Goal: Understand process/instructions: Learn how to perform a task or action

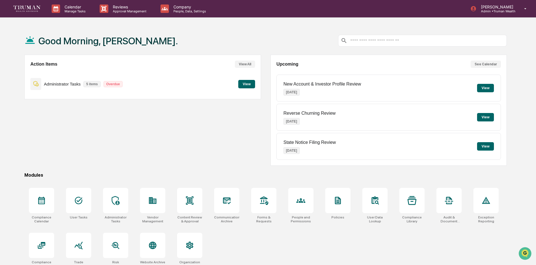
click at [247, 84] on button "View" at bounding box center [246, 84] width 17 height 8
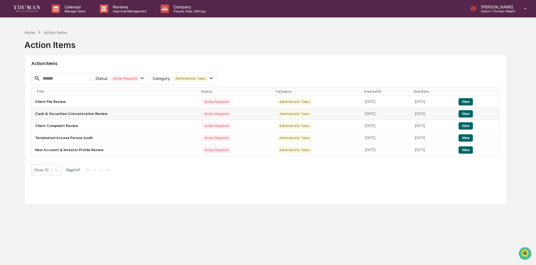
click at [466, 113] on button "View" at bounding box center [466, 113] width 14 height 7
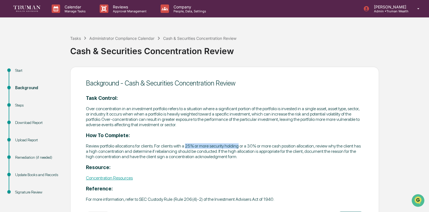
drag, startPoint x: 188, startPoint y: 145, endPoint x: 239, endPoint y: 147, distance: 51.4
click at [239, 147] on p "Review portfolio allocations for clients. For clients with a 25% or more securi…" at bounding box center [224, 152] width 277 height 16
drag, startPoint x: 249, startPoint y: 146, endPoint x: 314, endPoint y: 145, distance: 65.4
click at [314, 145] on p "Review portfolio allocations for clients. For clients with a 25% or more securi…" at bounding box center [224, 152] width 277 height 16
drag, startPoint x: 186, startPoint y: 146, endPoint x: 239, endPoint y: 146, distance: 52.8
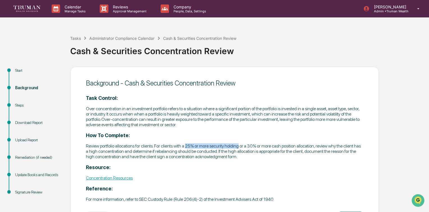
click at [239, 146] on p "Review portfolio allocations for clients. For clients with a 25% or more securi…" at bounding box center [224, 152] width 277 height 16
drag, startPoint x: 249, startPoint y: 146, endPoint x: 301, endPoint y: 145, distance: 52.0
click at [301, 145] on p "Review portfolio allocations for clients. For clients with a 25% or more securi…" at bounding box center [224, 152] width 277 height 16
drag, startPoint x: 187, startPoint y: 146, endPoint x: 240, endPoint y: 145, distance: 52.5
click at [240, 145] on p "Review portfolio allocations for clients. For clients with a 25% or more securi…" at bounding box center [224, 152] width 277 height 16
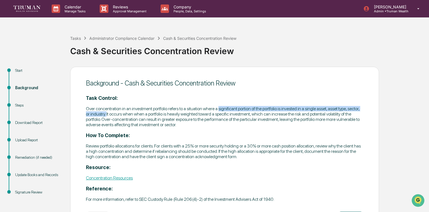
drag, startPoint x: 219, startPoint y: 109, endPoint x: 107, endPoint y: 114, distance: 112.7
click at [107, 114] on p "Over concentration in an investment portfolio refers to a situation where a sig…" at bounding box center [224, 116] width 277 height 21
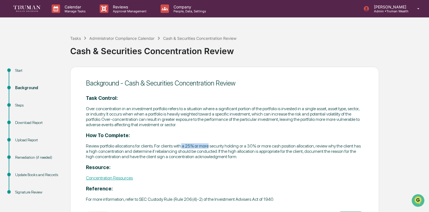
drag, startPoint x: 182, startPoint y: 146, endPoint x: 209, endPoint y: 145, distance: 27.5
click at [209, 145] on p "Review portfolio allocations for clients. For clients with a 25% or more securi…" at bounding box center [224, 152] width 277 height 16
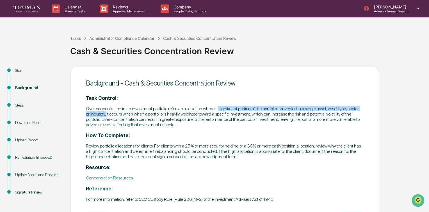
drag, startPoint x: 218, startPoint y: 108, endPoint x: 107, endPoint y: 116, distance: 111.8
click at [107, 116] on p "Over concentration in an investment portfolio refers to a situation where a sig…" at bounding box center [224, 116] width 277 height 21
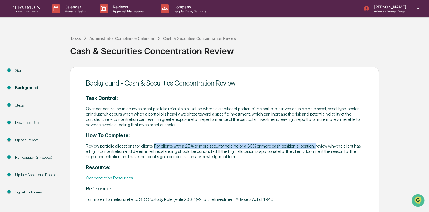
drag, startPoint x: 156, startPoint y: 145, endPoint x: 317, endPoint y: 145, distance: 161.2
click at [317, 145] on p "Review portfolio allocations for clients. For clients with a 25% or more securi…" at bounding box center [224, 152] width 277 height 16
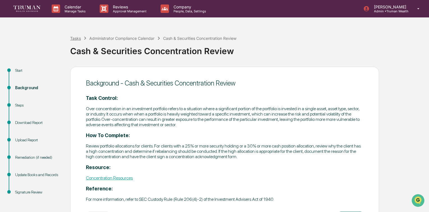
click at [76, 37] on div "Tasks" at bounding box center [75, 38] width 11 height 5
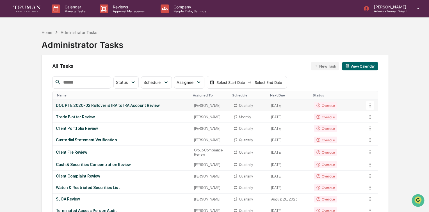
click at [259, 106] on div "Quarterly" at bounding box center [248, 105] width 31 height 4
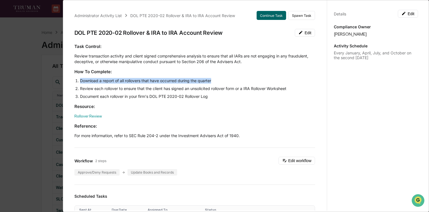
drag, startPoint x: 80, startPoint y: 79, endPoint x: 230, endPoint y: 80, distance: 149.4
click at [230, 80] on li "Download a report of all rollovers that have occurred during the quarter" at bounding box center [197, 81] width 235 height 6
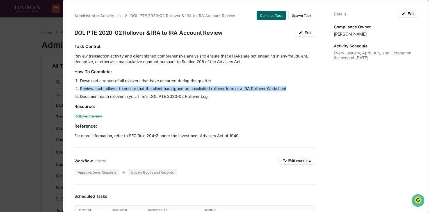
drag, startPoint x: 75, startPoint y: 90, endPoint x: 298, endPoint y: 91, distance: 222.4
click at [298, 91] on li "Review each rollover to ensure that the client has signed an unsolicited rollov…" at bounding box center [197, 89] width 235 height 6
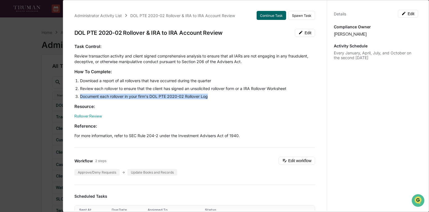
drag, startPoint x: 79, startPoint y: 98, endPoint x: 219, endPoint y: 97, distance: 139.9
click at [219, 97] on li "Document each rollover in your firm's DOL PTE 2020-02 Rollover Log" at bounding box center [197, 97] width 235 height 6
click at [265, 15] on button "Continue Task" at bounding box center [271, 15] width 29 height 9
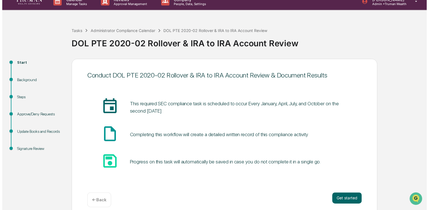
scroll to position [13, 0]
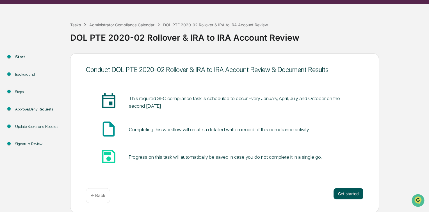
click at [352, 195] on button "Get started" at bounding box center [349, 193] width 30 height 11
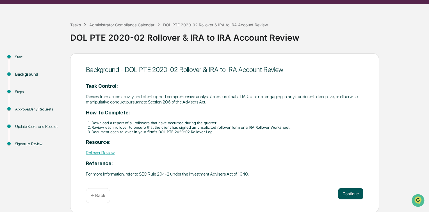
click at [357, 193] on button "Continue" at bounding box center [350, 193] width 25 height 11
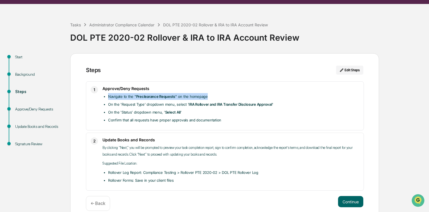
drag, startPoint x: 108, startPoint y: 95, endPoint x: 220, endPoint y: 95, distance: 111.8
click at [220, 95] on li "Navigate to the " Preclearance Requests " on the homepage" at bounding box center [233, 96] width 251 height 7
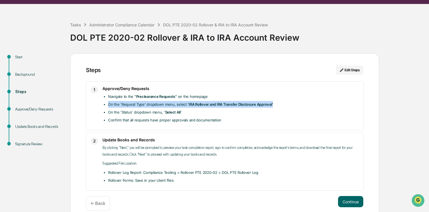
drag, startPoint x: 109, startPoint y: 104, endPoint x: 281, endPoint y: 104, distance: 171.9
click at [281, 104] on li "On the 'Request Type' dropdown menu, select ' IRA Rollover and IRA Transfer Dis…" at bounding box center [233, 104] width 251 height 7
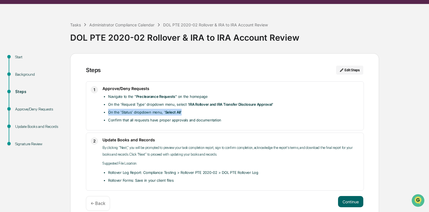
drag, startPoint x: 108, startPoint y: 113, endPoint x: 187, endPoint y: 112, distance: 78.9
click at [187, 112] on li "On the 'Status' dropdown menu, ' Select All '" at bounding box center [233, 112] width 251 height 7
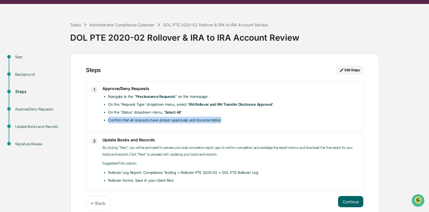
drag, startPoint x: 106, startPoint y: 120, endPoint x: 226, endPoint y: 123, distance: 119.9
click at [226, 123] on div "Approve/Deny Requests Navigate to the " Preclearance Requests " on the homepage…" at bounding box center [231, 106] width 257 height 40
click at [350, 202] on button "Continue" at bounding box center [350, 201] width 25 height 11
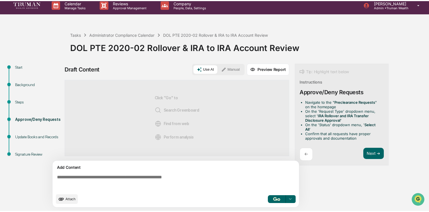
scroll to position [4, 0]
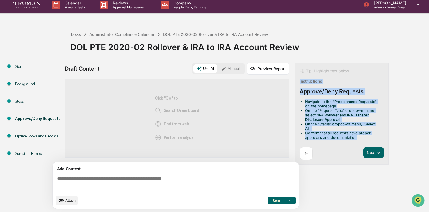
drag, startPoint x: 299, startPoint y: 80, endPoint x: 358, endPoint y: 136, distance: 81.1
click at [358, 136] on div "Tip: Highlight text below Instructions Approve/Deny Requests Navigate to the " …" at bounding box center [342, 114] width 94 height 102
click at [317, 87] on div "Tip: Highlight text below Instructions Approve/Deny Requests Navigate to the " …" at bounding box center [342, 114] width 94 height 102
drag, startPoint x: 306, startPoint y: 102, endPoint x: 357, endPoint y: 137, distance: 62.5
click at [357, 137] on div "Navigate to the " Preclearance Requests " on the homepage On the 'Request Type'…" at bounding box center [342, 120] width 84 height 43
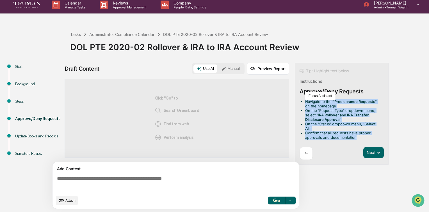
click at [335, 138] on div "Navigate to the " Preclearance Requests " on the homepage On the 'Request Type'…" at bounding box center [342, 120] width 84 height 43
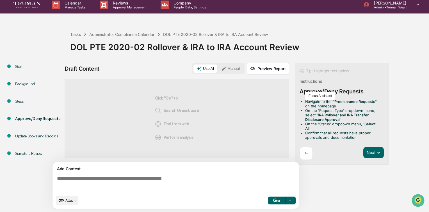
click at [343, 104] on li "Navigate to the " Preclearance Requests " on the homepage" at bounding box center [343, 103] width 76 height 9
drag, startPoint x: 299, startPoint y: 92, endPoint x: 365, endPoint y: 92, distance: 65.7
click at [365, 92] on div "Tip: Highlight text below Instructions Approve/Deny Requests Navigate to the " …" at bounding box center [342, 114] width 94 height 102
click at [307, 93] on div "Approve/Deny Requests" at bounding box center [332, 91] width 64 height 7
drag, startPoint x: 298, startPoint y: 92, endPoint x: 364, endPoint y: 92, distance: 66.3
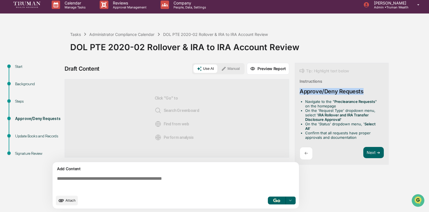
click at [364, 92] on div "Tip: Highlight text below Instructions Approve/Deny Requests Navigate to the " …" at bounding box center [342, 114] width 94 height 102
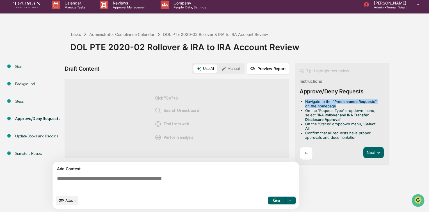
drag, startPoint x: 304, startPoint y: 100, endPoint x: 335, endPoint y: 104, distance: 31.2
click at [335, 104] on ul "Navigate to the " Preclearance Requests " on the homepage On the 'Request Type'…" at bounding box center [341, 119] width 82 height 40
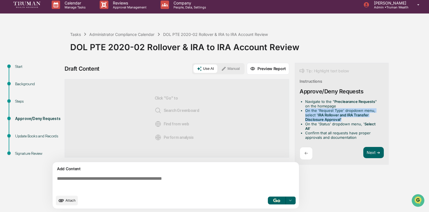
drag, startPoint x: 318, startPoint y: 110, endPoint x: 349, endPoint y: 120, distance: 31.7
click at [349, 120] on li "On the 'Request Type' dropdown menu, select ' IRA Rollover and IRA Transfer Dis…" at bounding box center [343, 114] width 76 height 13
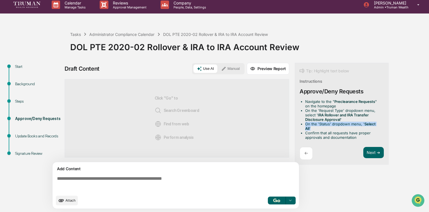
drag, startPoint x: 305, startPoint y: 125, endPoint x: 384, endPoint y: 124, distance: 78.6
click at [384, 124] on div "Tip: Highlight text below Instructions Approve/Deny Requests Navigate to the " …" at bounding box center [342, 114] width 94 height 102
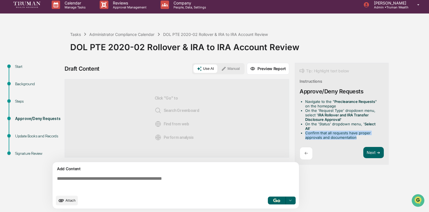
drag, startPoint x: 304, startPoint y: 128, endPoint x: 361, endPoint y: 134, distance: 56.5
click at [361, 134] on ul "Navigate to the " Preclearance Requests " on the homepage On the 'Request Type'…" at bounding box center [341, 119] width 82 height 40
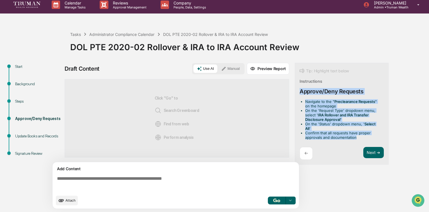
drag, startPoint x: 300, startPoint y: 90, endPoint x: 350, endPoint y: 85, distance: 50.3
click at [359, 135] on div "Tip: Highlight text below Instructions Approve/Deny Requests Navigate to the " …" at bounding box center [342, 114] width 94 height 102
click at [333, 131] on li "Confirm that all requests have proper approvals and documentation" at bounding box center [343, 135] width 76 height 9
drag, startPoint x: 307, startPoint y: 101, endPoint x: 344, endPoint y: 135, distance: 50.9
click at [353, 141] on div "Tip: Highlight text below Instructions Approve/Deny Requests Navigate to the " …" at bounding box center [342, 114] width 94 height 102
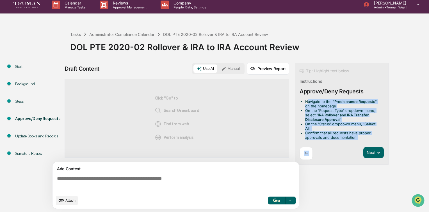
click at [344, 135] on div "Navigate to the " Preclearance Requests " on the homepage On the 'Request Type'…" at bounding box center [342, 120] width 84 height 43
drag, startPoint x: 306, startPoint y: 101, endPoint x: 359, endPoint y: 132, distance: 61.1
click at [359, 132] on ul "Navigate to the " Preclearance Requests " on the homepage On the 'Request Type'…" at bounding box center [341, 119] width 82 height 40
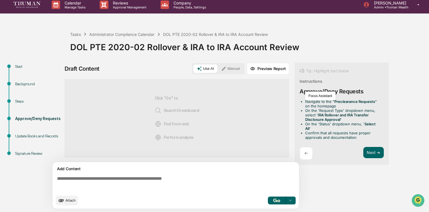
click at [357, 178] on div "Draft Content Use AI Manual Preview Report Sources Click "Go" to Search Greenbo…" at bounding box center [222, 138] width 315 height 150
click at [79, 34] on div "Tasks" at bounding box center [75, 34] width 11 height 5
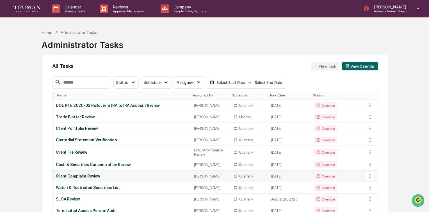
scroll to position [22, 0]
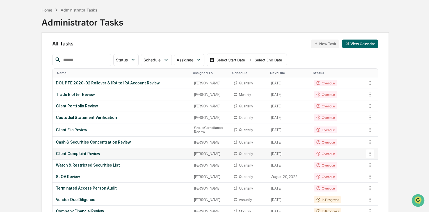
click at [89, 156] on div "Client Complaint Review" at bounding box center [121, 154] width 131 height 4
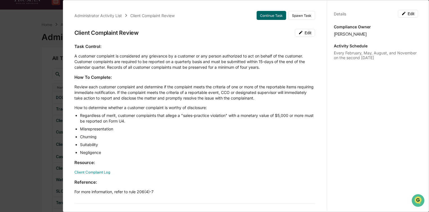
scroll to position [0, 0]
click at [35, 106] on div "Administrator Activity List Client Complaint Review Continue Task Spawn Task Cl…" at bounding box center [214, 106] width 429 height 212
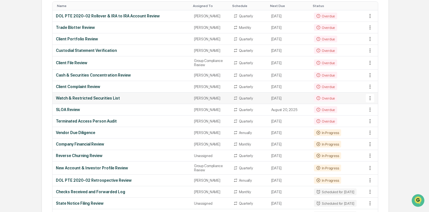
scroll to position [90, 0]
click at [109, 123] on div "Terminated Access Person Audit" at bounding box center [121, 121] width 131 height 4
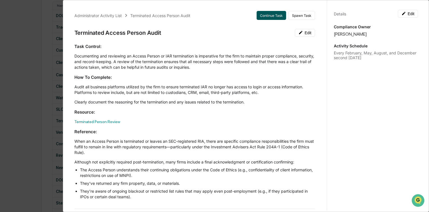
click at [261, 15] on button "Continue Task" at bounding box center [271, 15] width 29 height 9
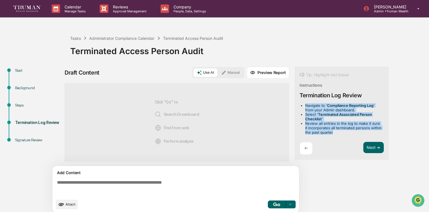
drag, startPoint x: 304, startPoint y: 105, endPoint x: 336, endPoint y: 133, distance: 42.4
click at [336, 133] on ul "Navigate to ' Compliance Reporting Log ' from your Admin dashboard. Select ' Te…" at bounding box center [341, 118] width 82 height 31
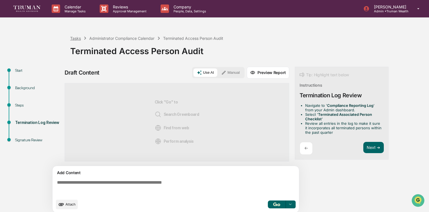
click at [76, 38] on div "Tasks" at bounding box center [75, 38] width 11 height 5
